Goal: Check status: Check status

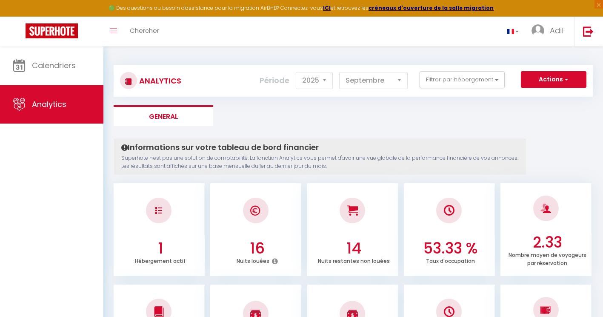
select select "2025"
select select "9"
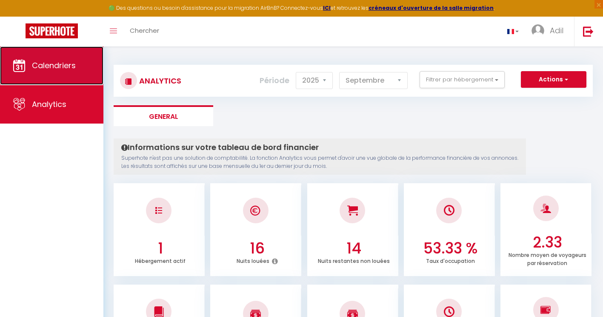
click at [82, 75] on link "Calendriers" at bounding box center [51, 65] width 103 height 38
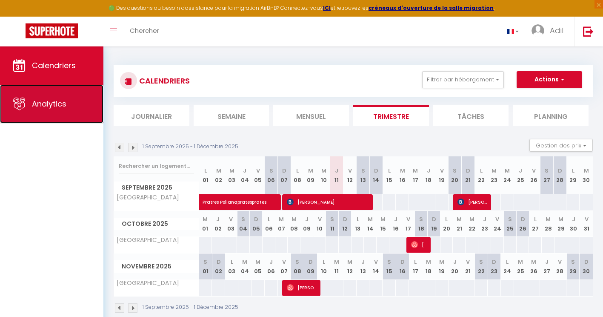
click at [74, 108] on link "Analytics" at bounding box center [51, 104] width 103 height 38
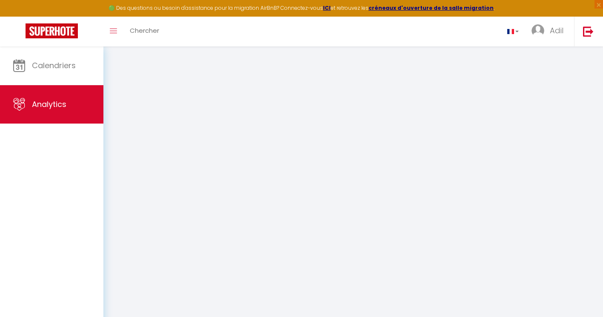
select select "2025"
select select "9"
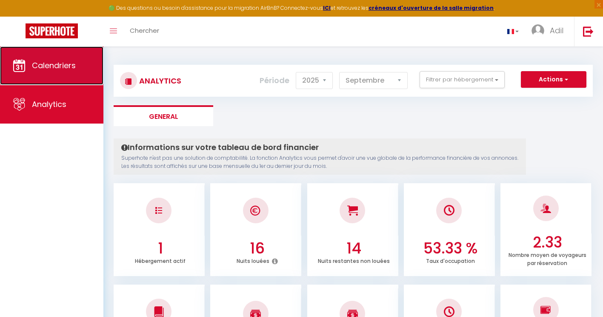
click at [51, 66] on span "Calendriers" at bounding box center [54, 65] width 44 height 11
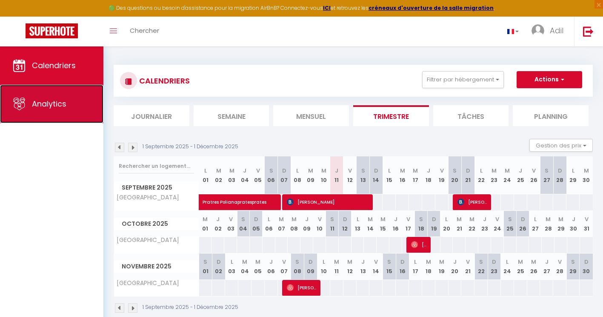
click at [97, 109] on link "Analytics" at bounding box center [51, 104] width 103 height 38
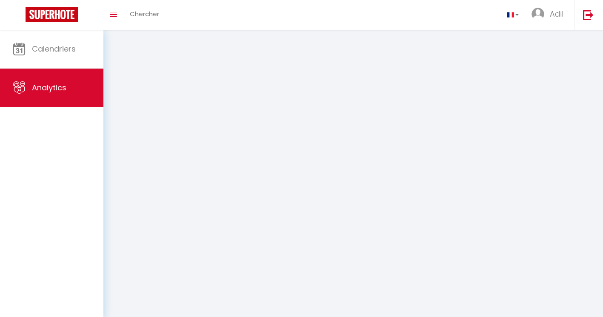
select select "2025"
select select "9"
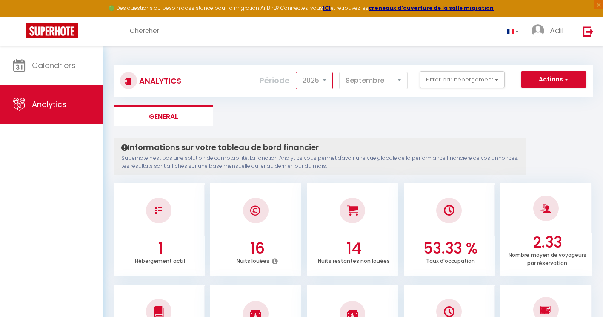
click at [329, 83] on select "2014 2015 2016 2017 2018 2019 2020 2021 2022 2023 2024 2025 2026 2027" at bounding box center [314, 80] width 37 height 17
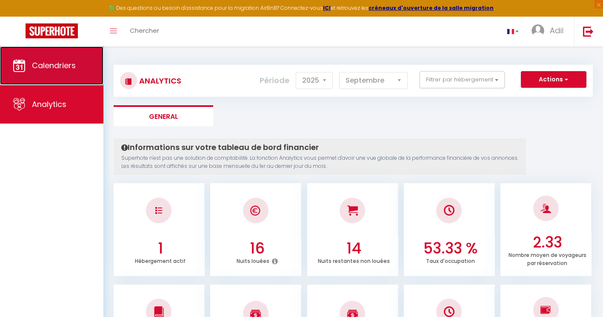
click at [63, 66] on span "Calendriers" at bounding box center [54, 65] width 44 height 11
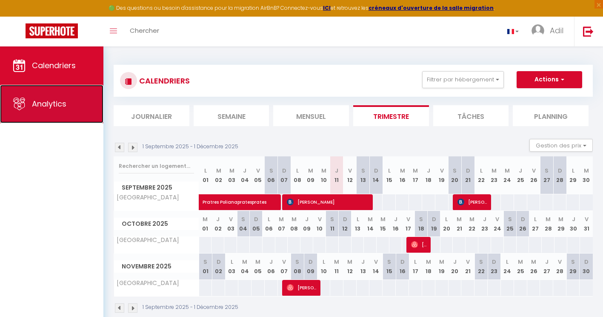
click at [51, 99] on span "Analytics" at bounding box center [49, 103] width 34 height 11
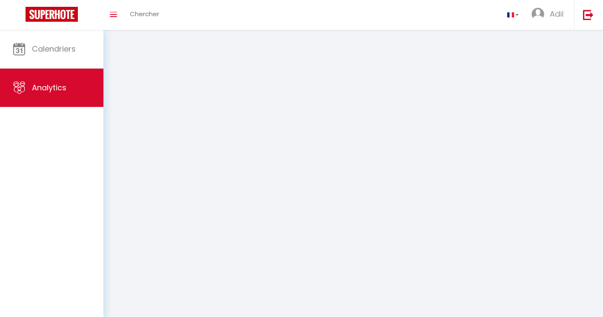
select select "2025"
select select "9"
